Goal: Task Accomplishment & Management: Use online tool/utility

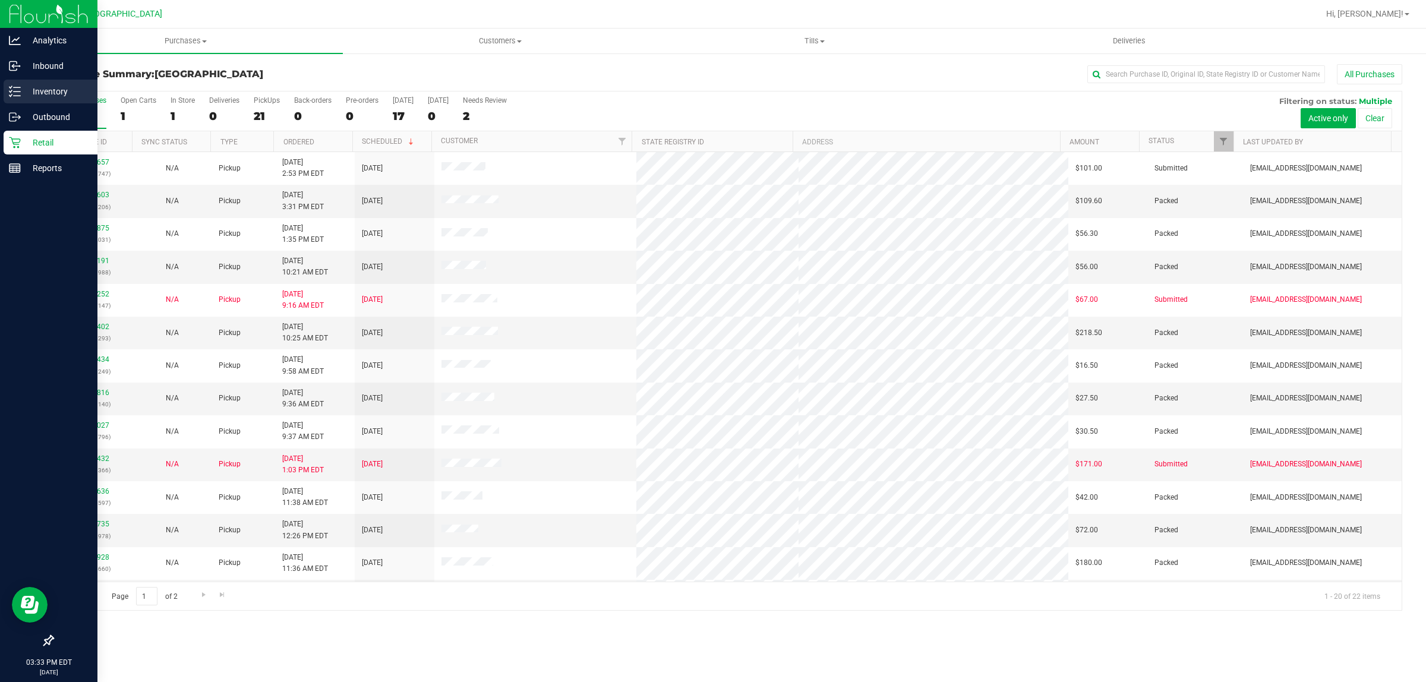
click at [37, 90] on p "Inventory" at bounding box center [56, 91] width 71 height 14
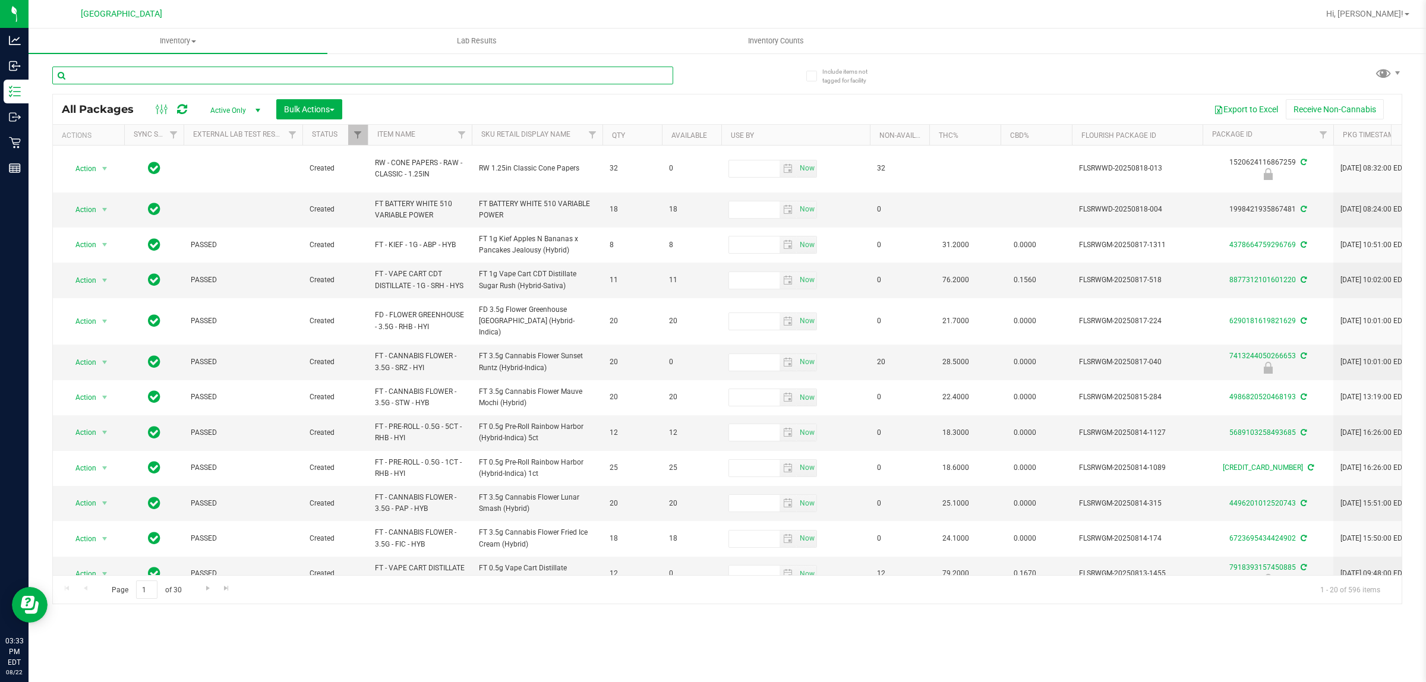
click at [188, 75] on input "text" at bounding box center [362, 76] width 621 height 18
type input "5315094603337585"
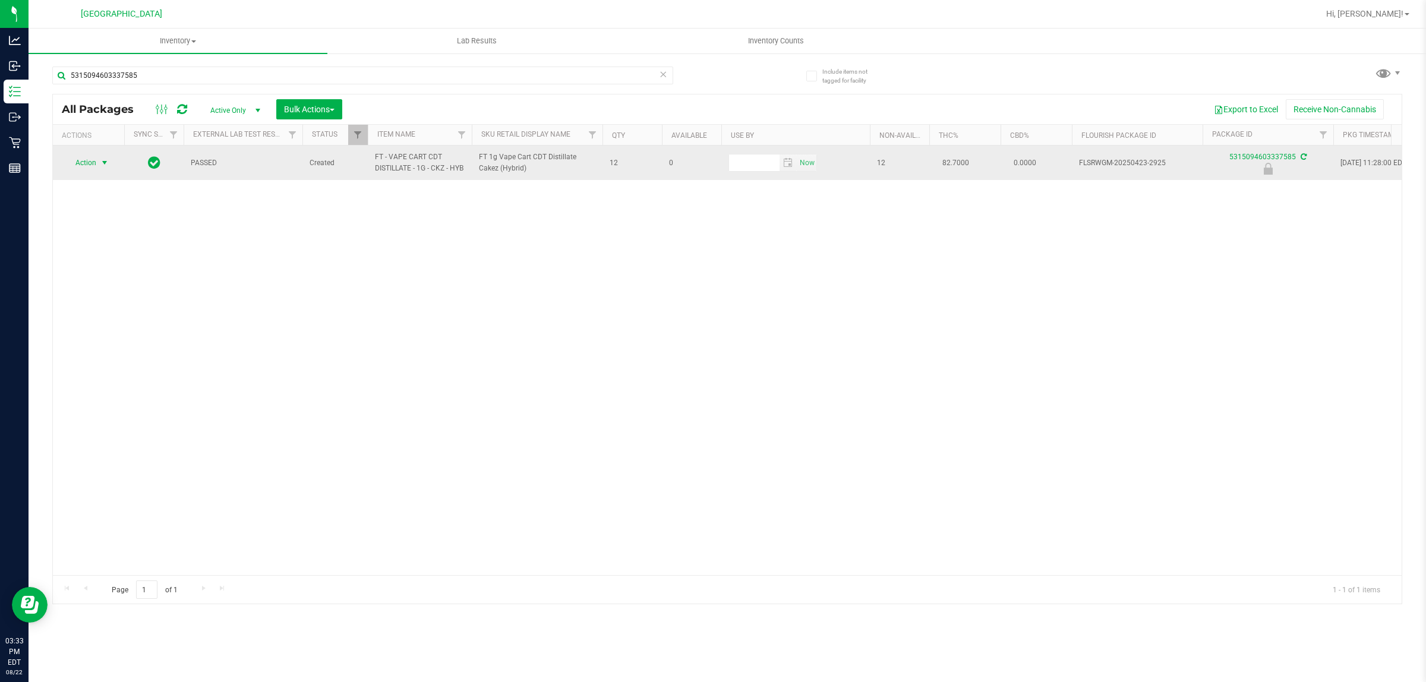
click at [96, 171] on span "Action" at bounding box center [81, 163] width 32 height 17
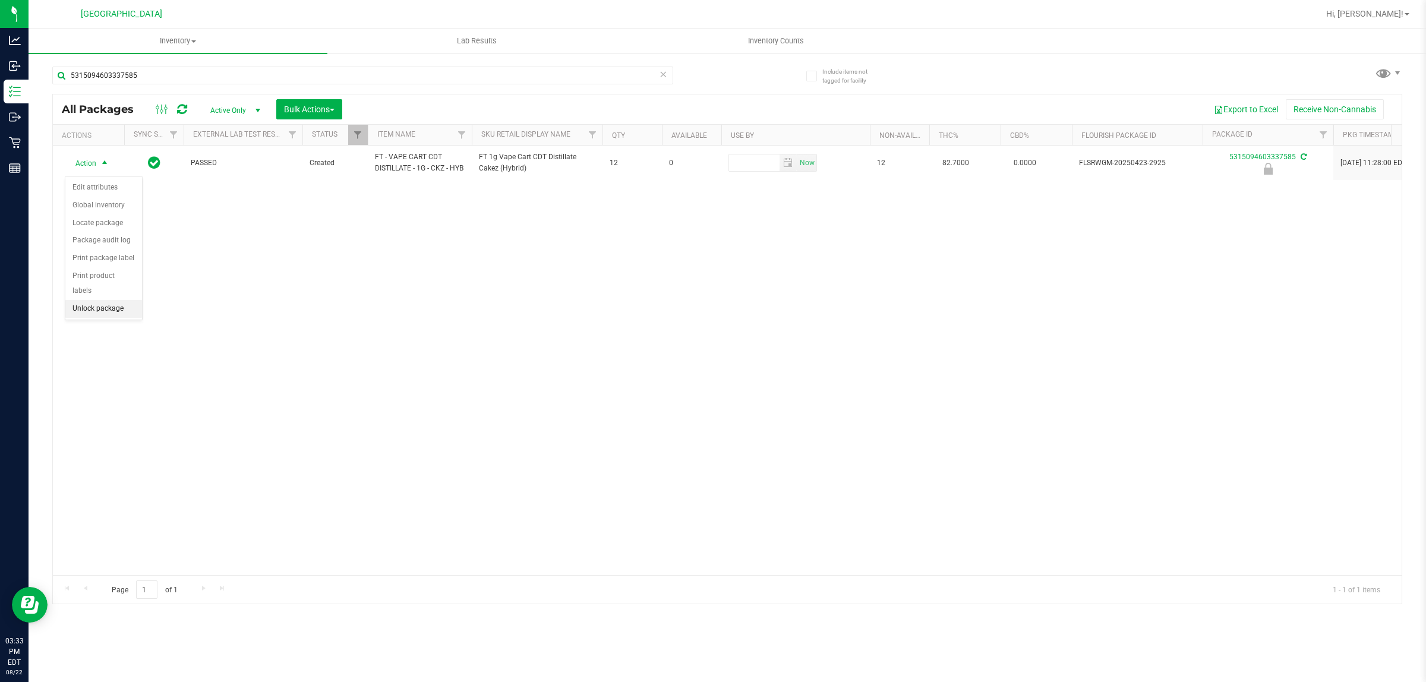
click at [90, 300] on li "Unlock package" at bounding box center [103, 309] width 77 height 18
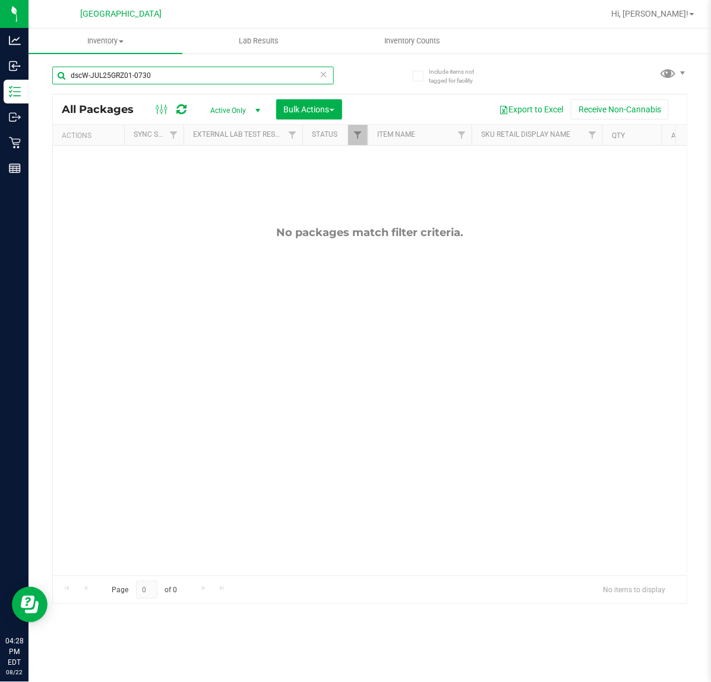
drag, startPoint x: 181, startPoint y: 82, endPoint x: -245, endPoint y: 105, distance: 426.7
click at [0, 105] on html "Analytics Inbound Inventory Outbound Retail Reports 04:28 PM EDT [DATE] 08/22 […" at bounding box center [355, 341] width 711 height 682
type input "ckz"
drag, startPoint x: 230, startPoint y: 233, endPoint x: 207, endPoint y: 254, distance: 31.5
click at [231, 232] on div "No packages match filter criteria." at bounding box center [370, 232] width 634 height 13
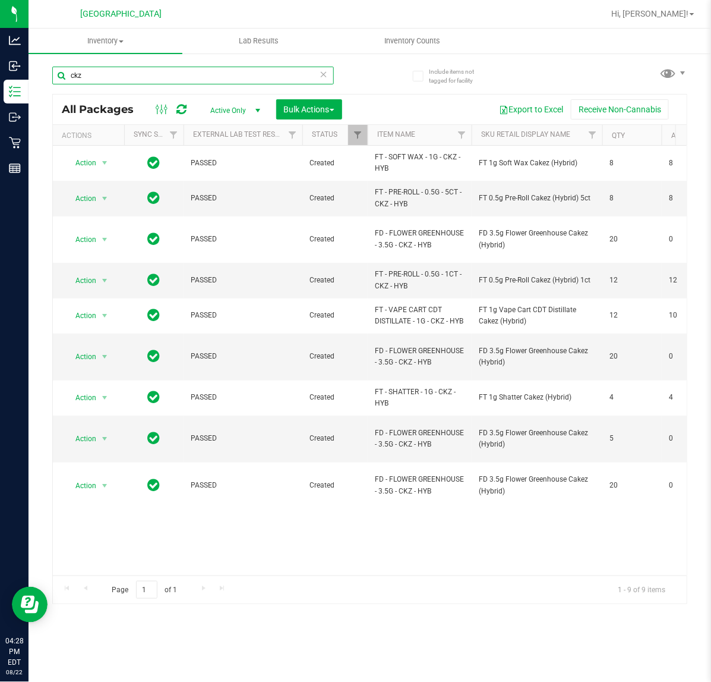
click at [113, 71] on input "ckz" at bounding box center [193, 76] width 282 height 18
